Goal: Book appointment/travel/reservation

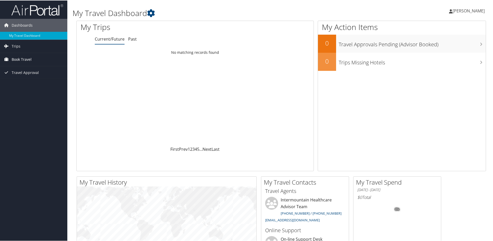
click at [26, 56] on span "Book Travel" at bounding box center [22, 59] width 20 height 13
click at [28, 84] on link "Book/Manage Online Trips" at bounding box center [33, 85] width 67 height 8
